Goal: Check status: Check status

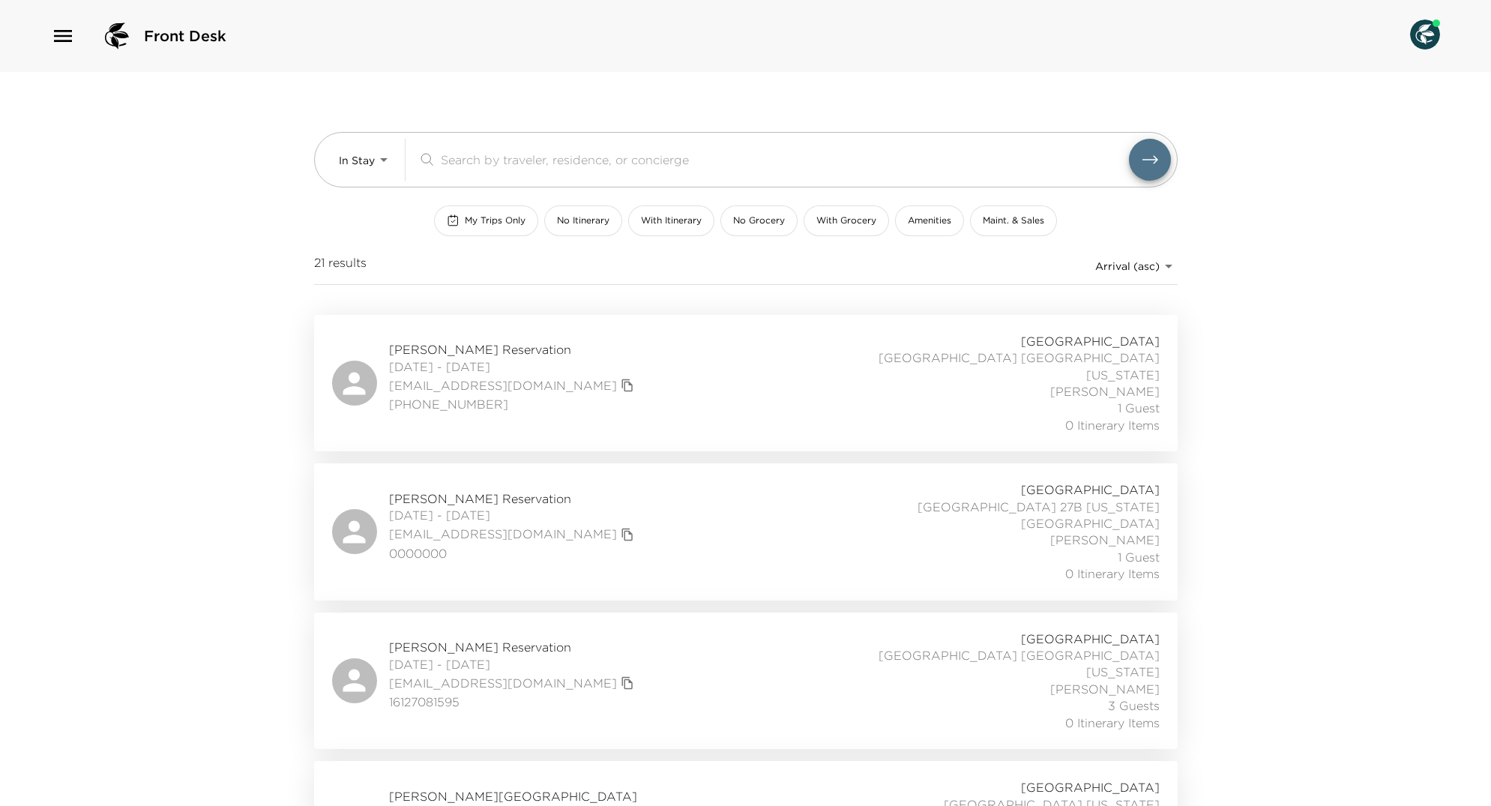
click at [69, 33] on icon "button" at bounding box center [63, 36] width 24 height 24
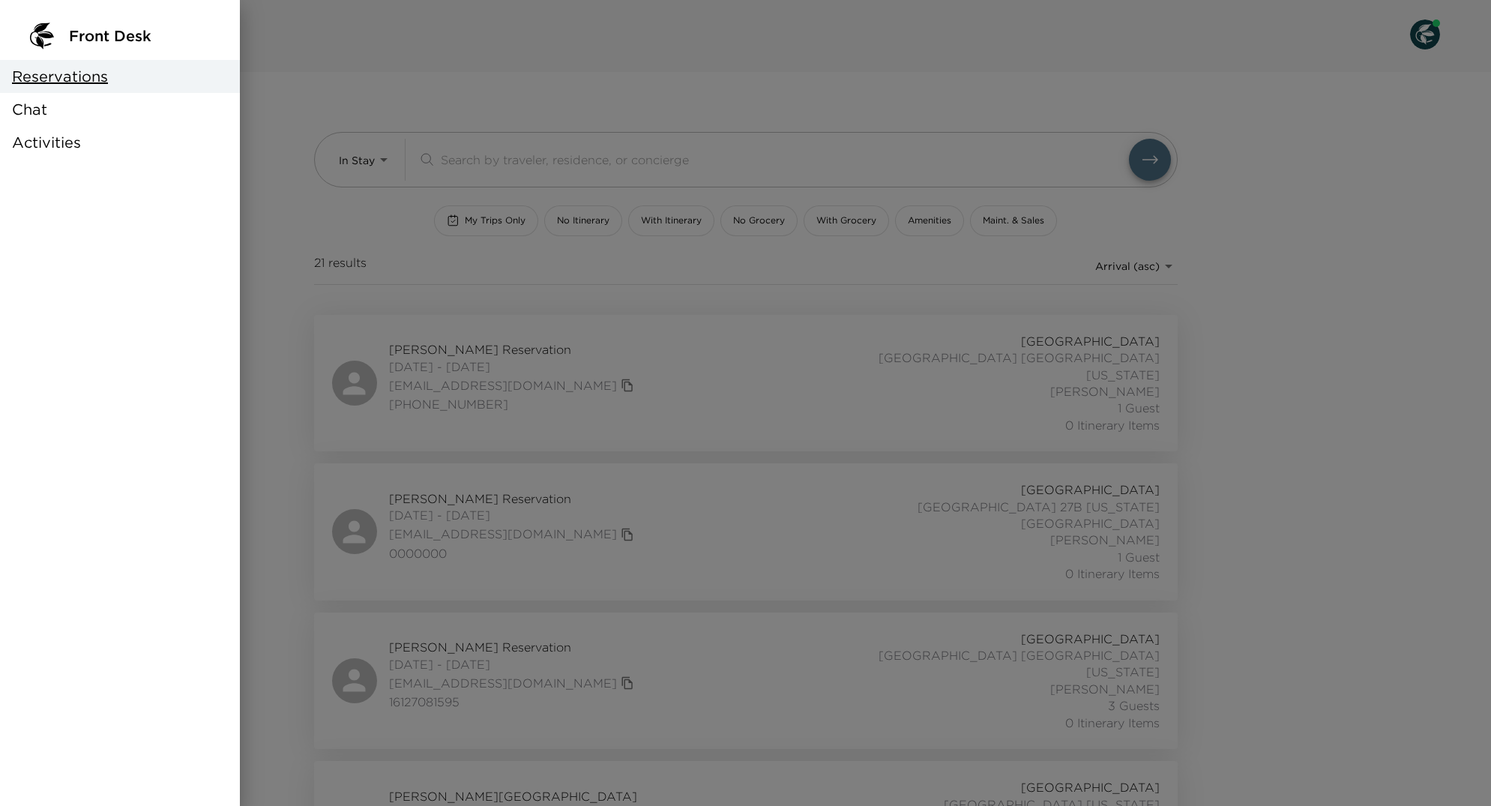
click at [486, 289] on div at bounding box center [745, 403] width 1491 height 806
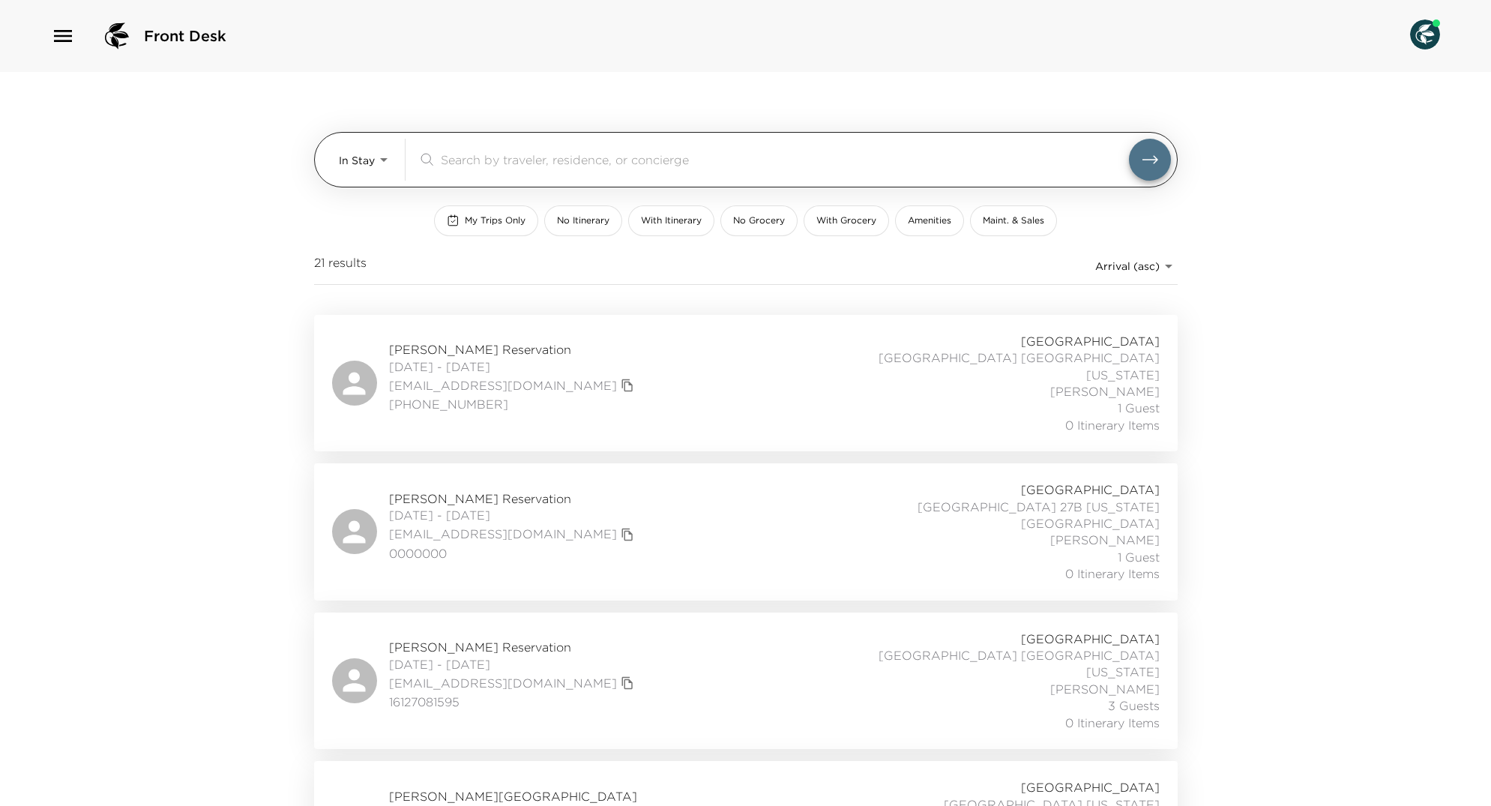
click at [469, 157] on input "search" at bounding box center [785, 159] width 688 height 17
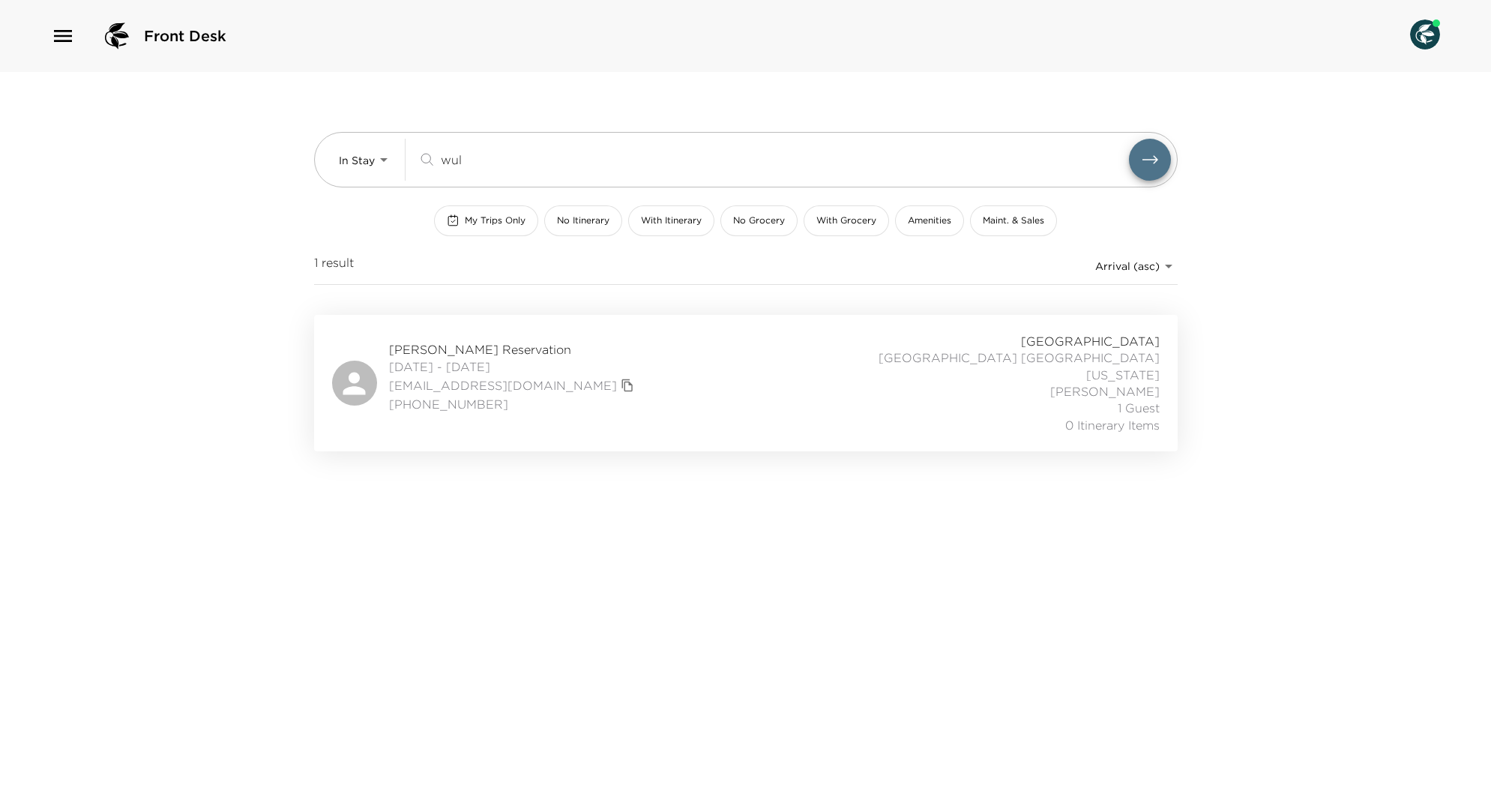
type input "wul"
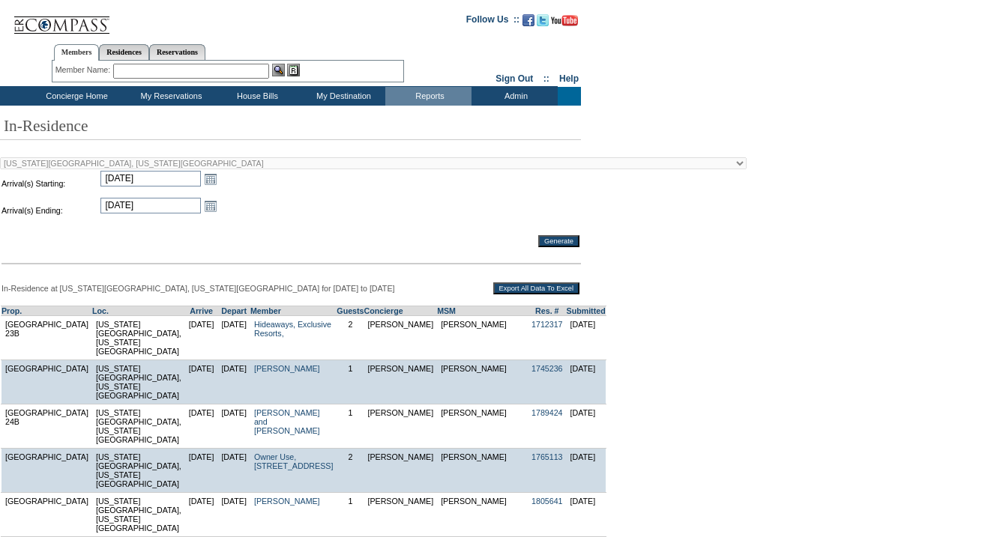
scroll to position [429, 0]
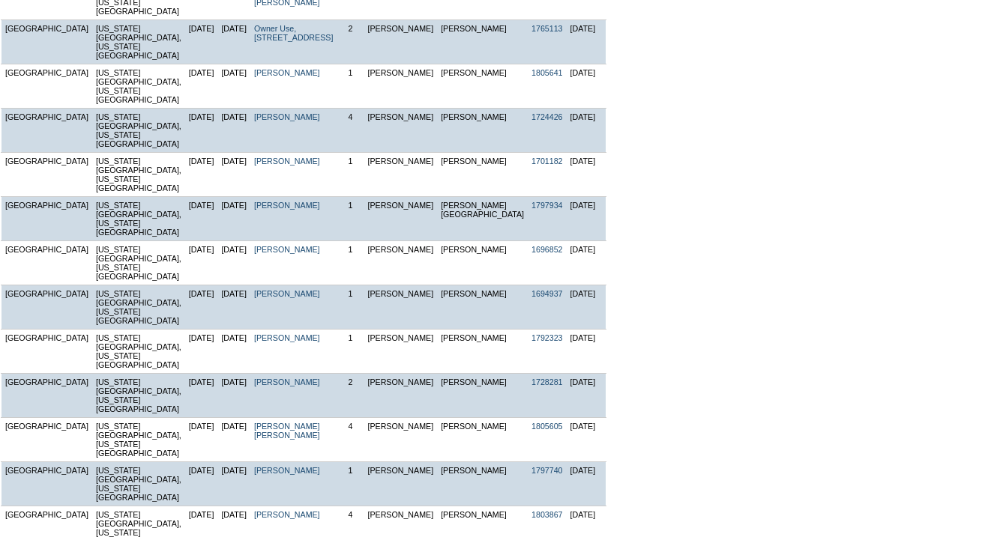
click at [686, 111] on div "In-Residence at [US_STATE][GEOGRAPHIC_DATA], [US_STATE][GEOGRAPHIC_DATA] for [D…" at bounding box center [494, 201] width 989 height 699
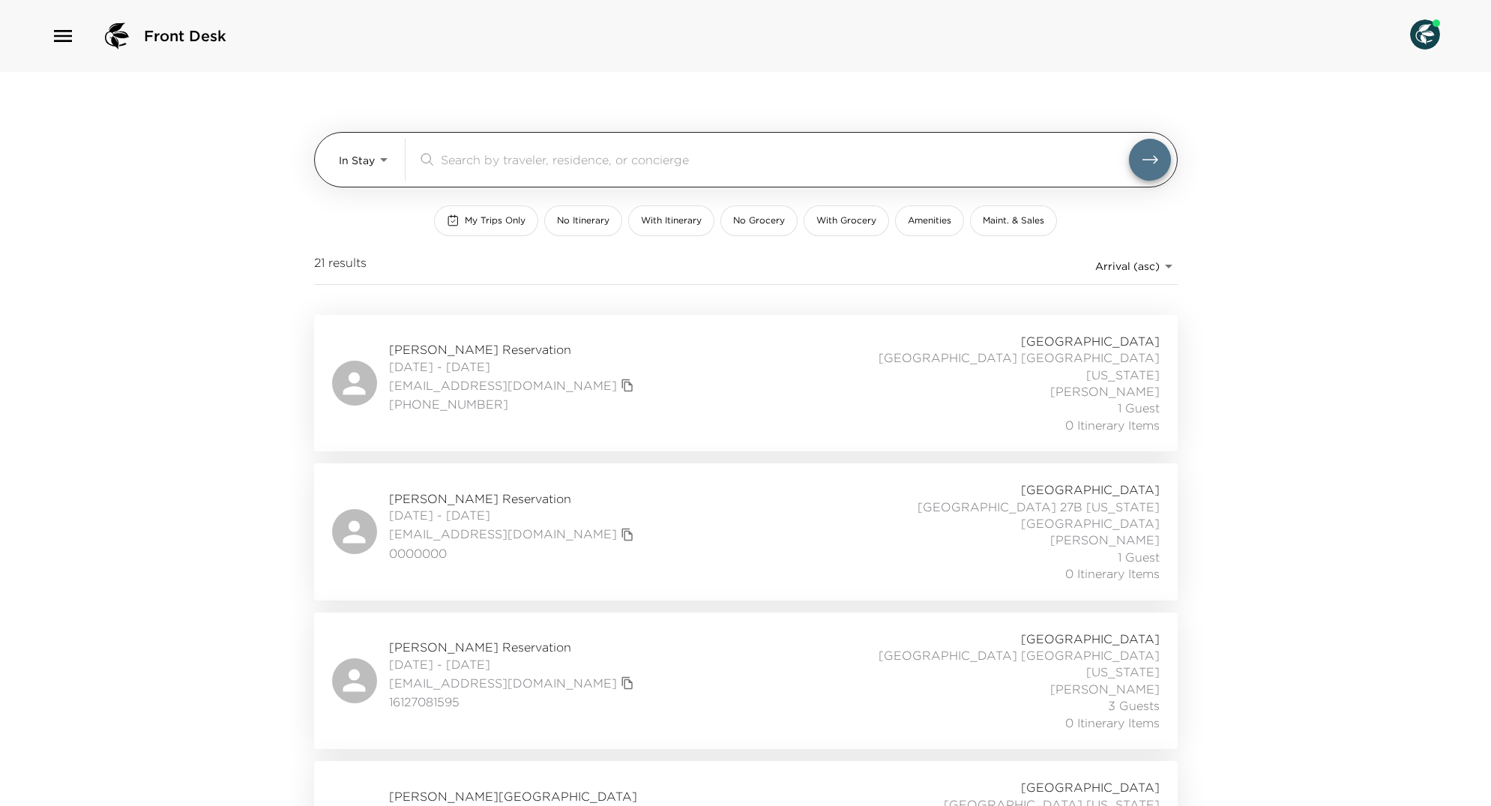
click at [361, 159] on body "Front Desk In Stay In-Stay ​ My Trips Only No Itinerary With Itinerary No Groce…" at bounding box center [745, 403] width 1491 height 806
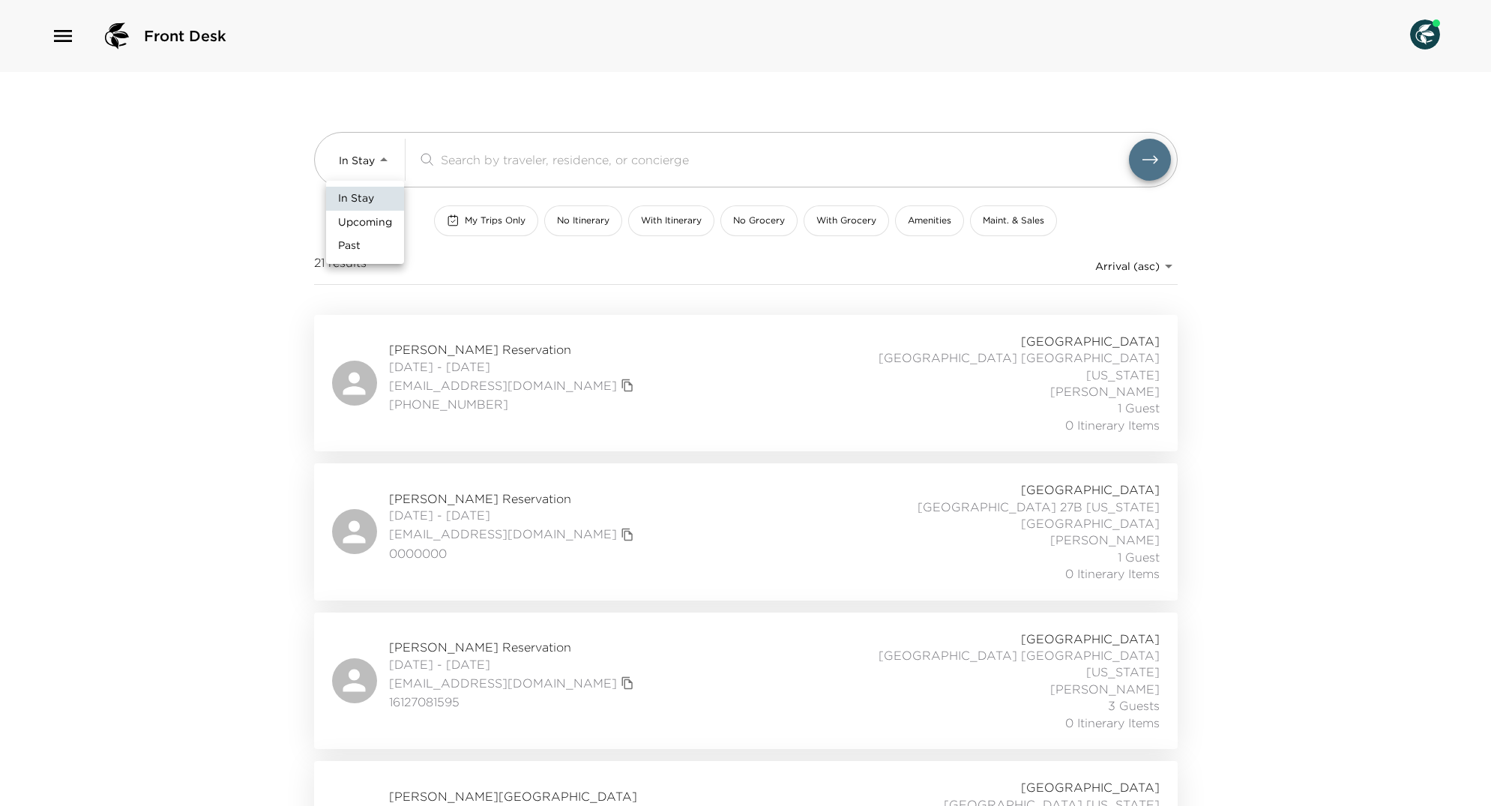
click at [366, 220] on span "Upcoming" at bounding box center [365, 222] width 54 height 15
type input "Upcoming"
click at [459, 211] on button "My Trips Only" at bounding box center [486, 220] width 104 height 31
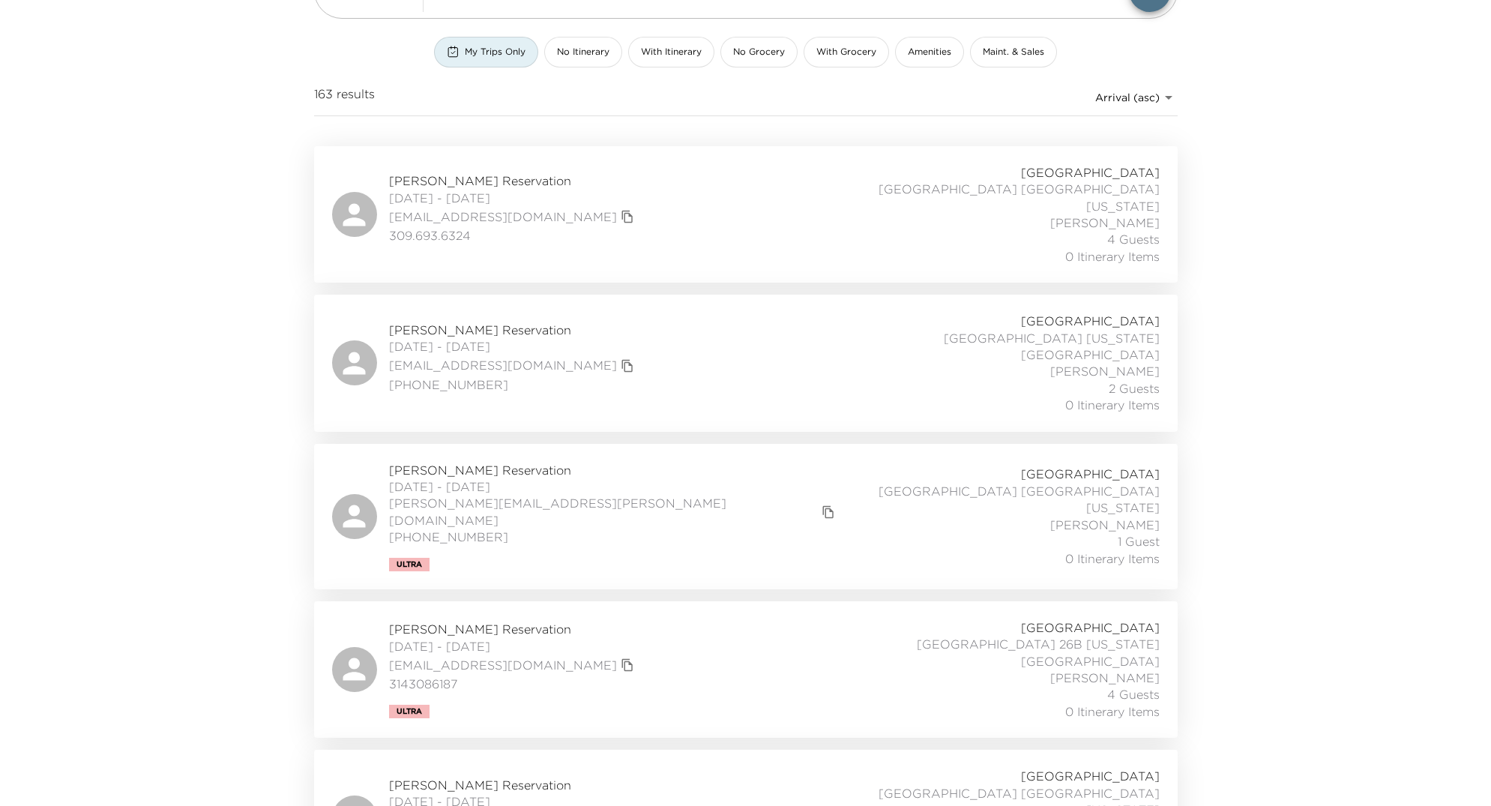
scroll to position [259, 0]
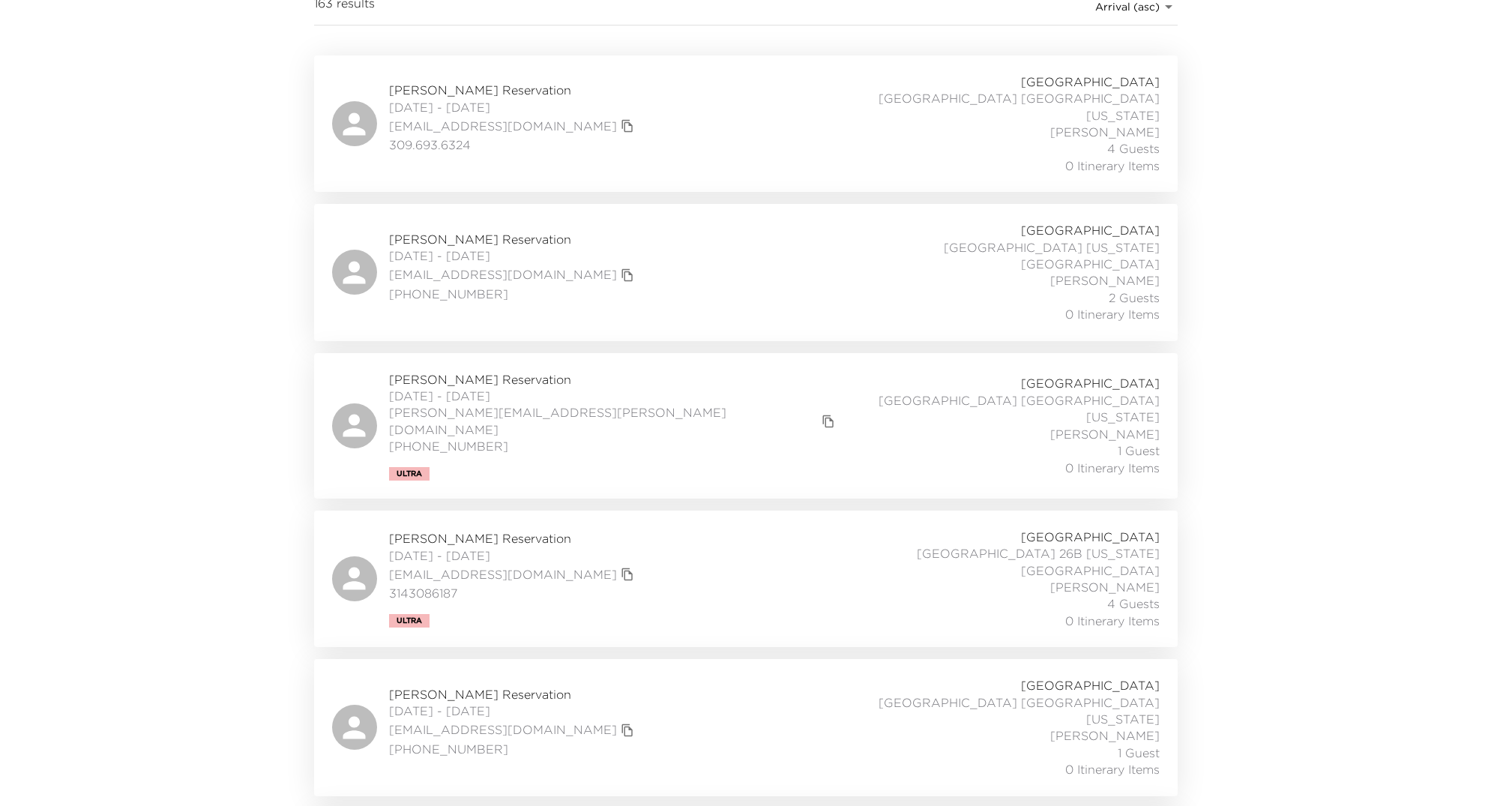
click at [647, 172] on div "Jeff Owens Reservation 09/03/2025 - 09/05/2025 jowens@advancedtech.com 309.693.…" at bounding box center [745, 123] width 863 height 136
click at [685, 247] on div "Tony Christensen Reservation 09/04/2025 - 09/06/2025 tonyc3@icloud.com (502) 29…" at bounding box center [745, 272] width 827 height 100
